Goal: Information Seeking & Learning: Learn about a topic

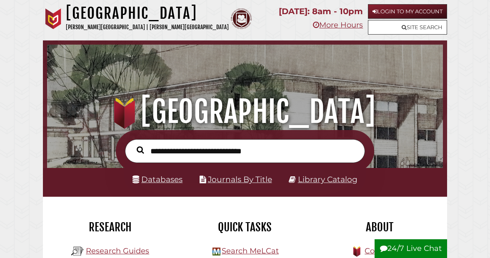
click at [163, 178] on link "Databases" at bounding box center [157, 180] width 50 height 10
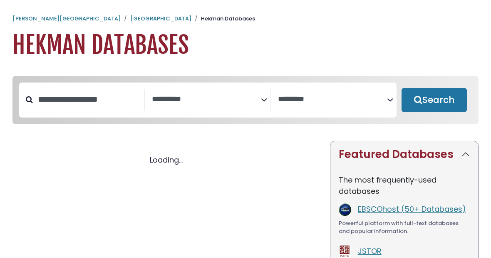
select select "Database Subject Filter"
select select "Database Vendors Filter"
select select "Database Subject Filter"
select select "Database Vendors Filter"
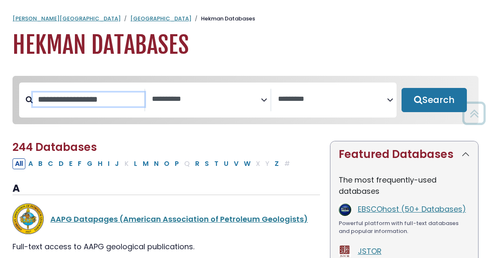
click at [80, 106] on input "Search database by title or keyword" at bounding box center [89, 99] width 112 height 14
type input "*****"
click at [434, 100] on button "Search" at bounding box center [434, 100] width 65 height 24
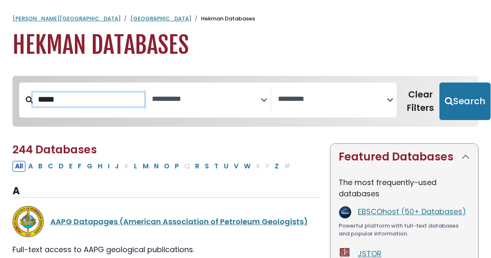
select select "Database Subject Filter"
select select "Database Vendors Filter"
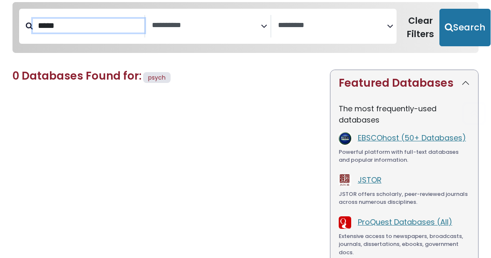
scroll to position [120, 0]
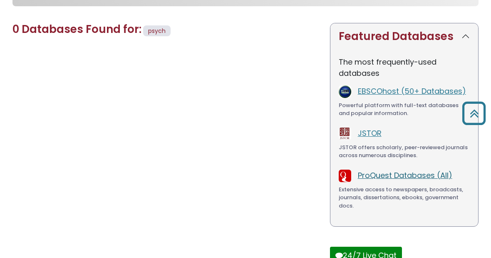
click at [417, 175] on link "ProQuest Databases (All)" at bounding box center [405, 175] width 95 height 10
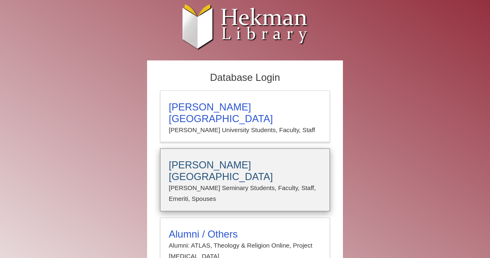
click at [243, 182] on p "Calvin Seminary Students, Faculty, Staff, Emeriti, Spouses" at bounding box center [245, 193] width 152 height 22
